Goal: Check status: Verify the current state of an ongoing process or item

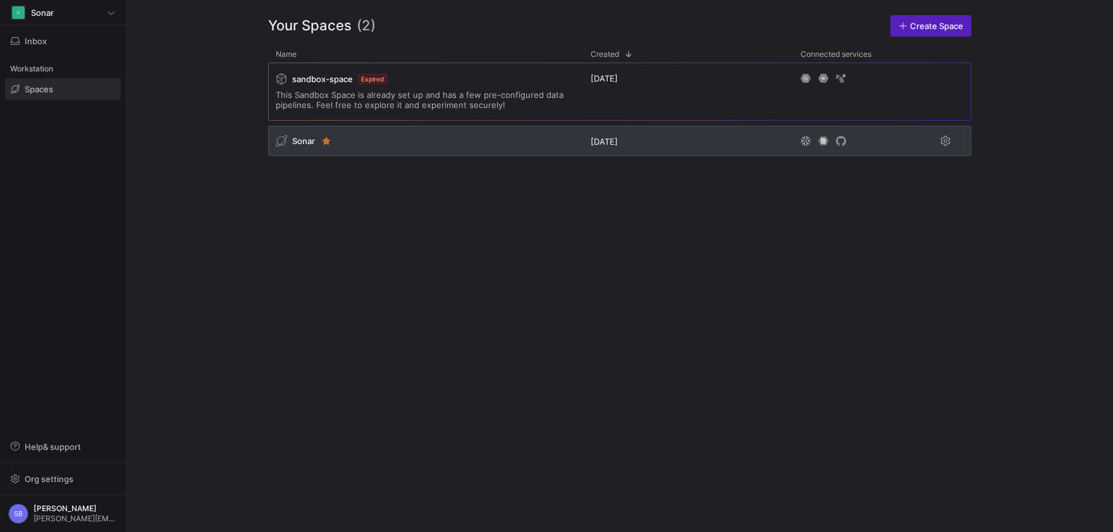
click at [303, 138] on span "Sonar" at bounding box center [303, 141] width 23 height 10
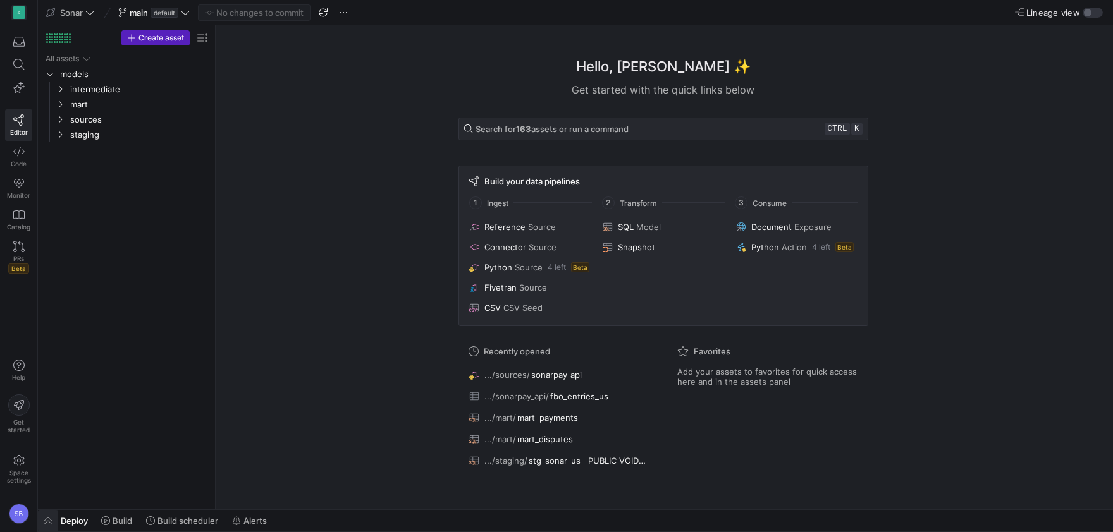
click at [51, 522] on span "button" at bounding box center [48, 520] width 20 height 21
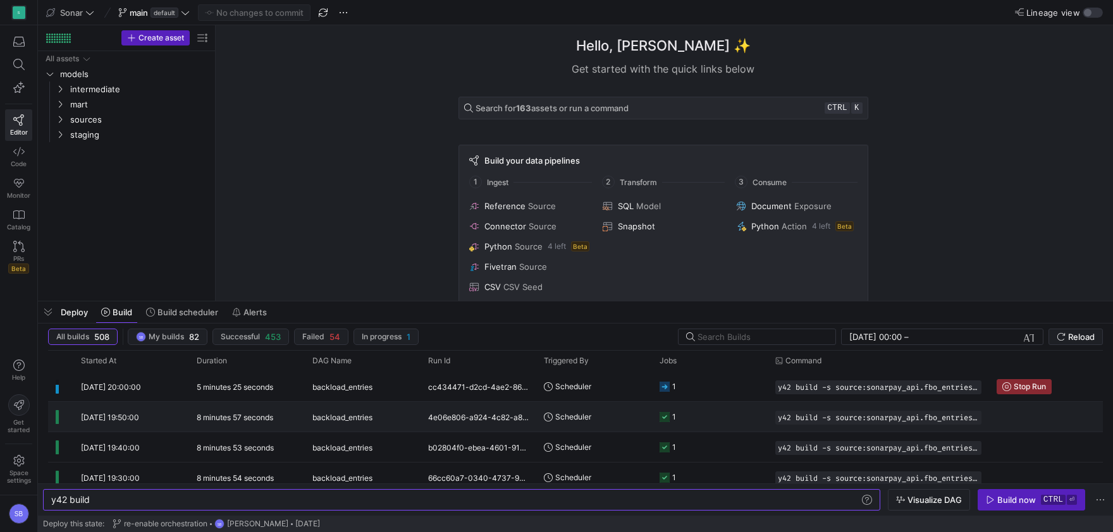
click at [242, 420] on y42-duration "8 minutes 57 seconds" at bounding box center [235, 417] width 76 height 9
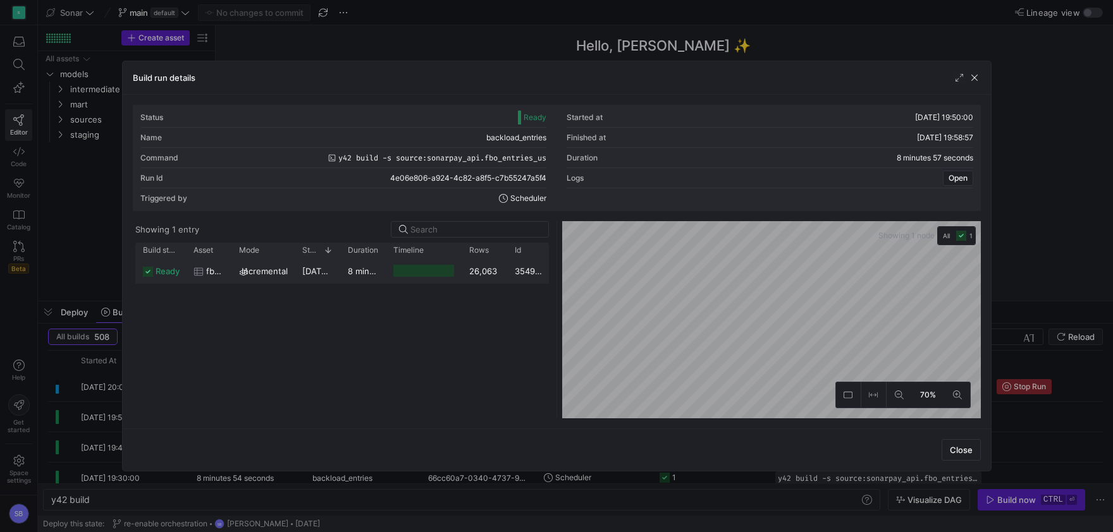
click at [381, 273] on y42-duration "8 minutes 54 seconds" at bounding box center [392, 271] width 88 height 10
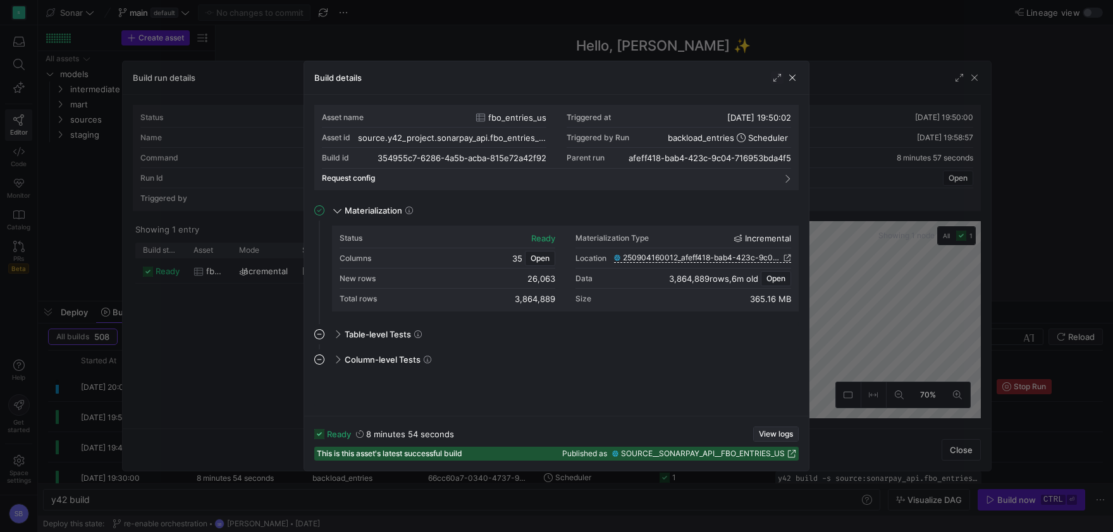
click at [776, 432] on span "View logs" at bounding box center [776, 434] width 34 height 9
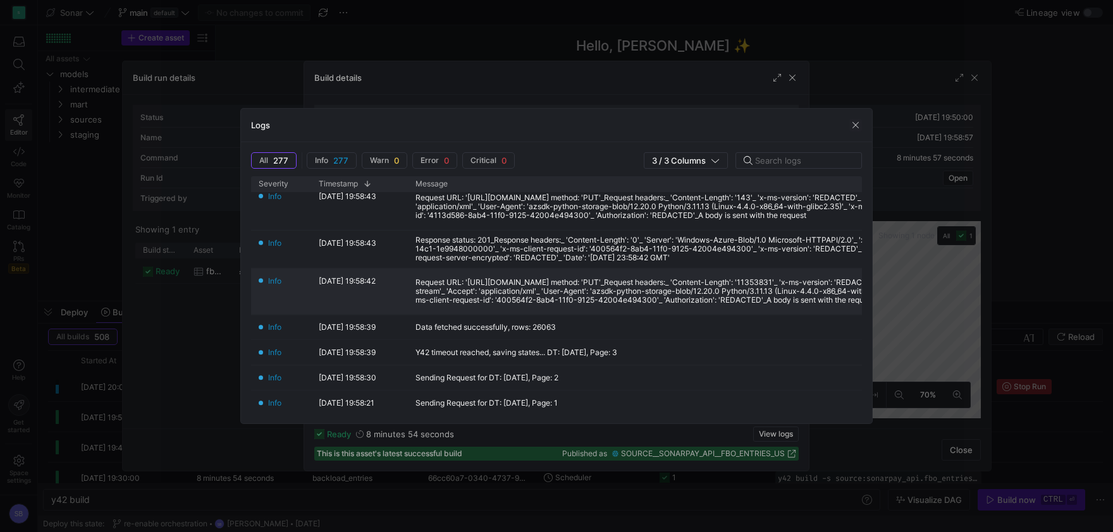
scroll to position [236, 0]
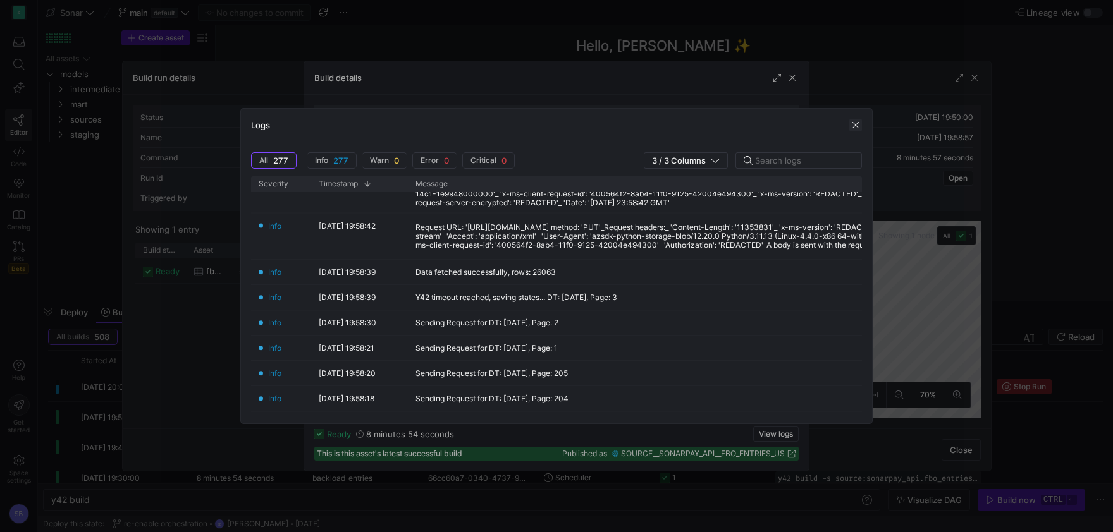
click at [858, 129] on span "button" at bounding box center [855, 125] width 13 height 13
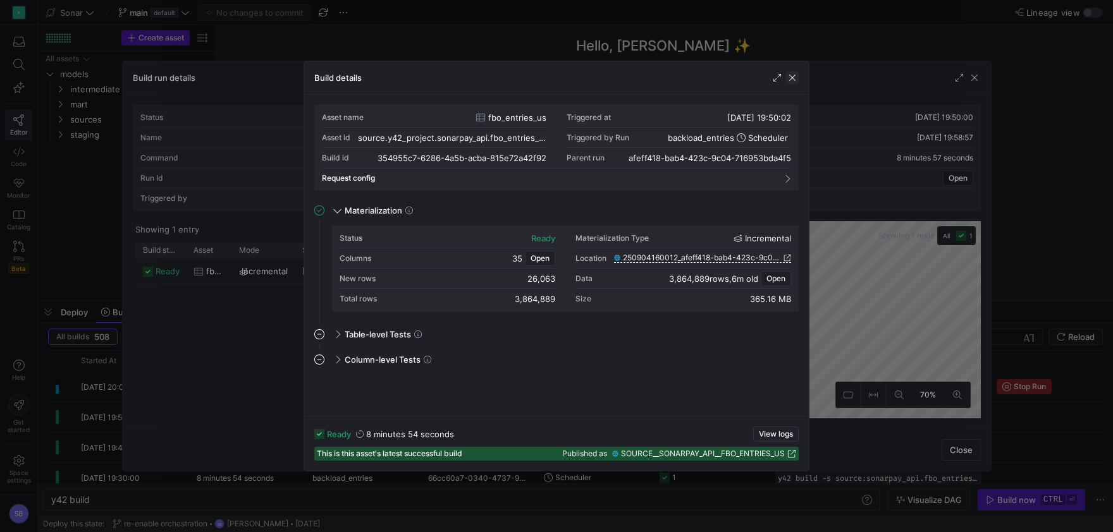
click at [793, 76] on span "button" at bounding box center [792, 77] width 13 height 13
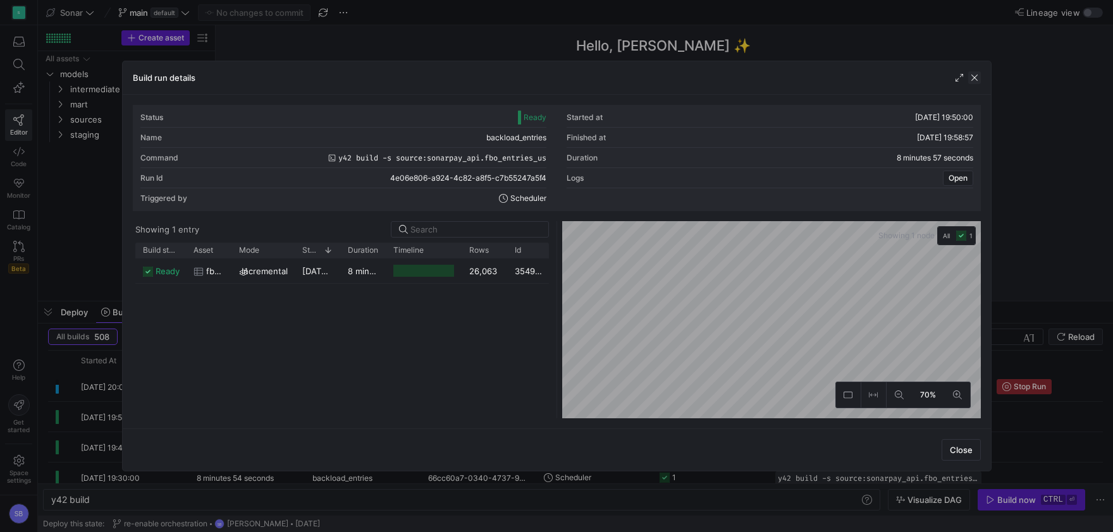
click at [975, 73] on span "button" at bounding box center [974, 77] width 13 height 13
